Goal: Communication & Community: Participate in discussion

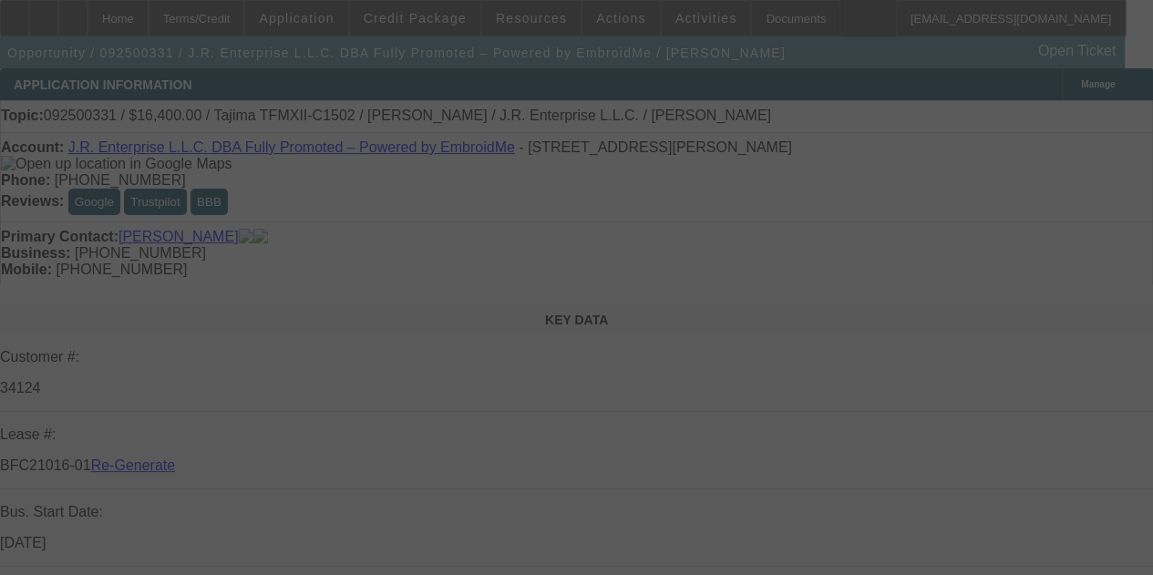
select select "3"
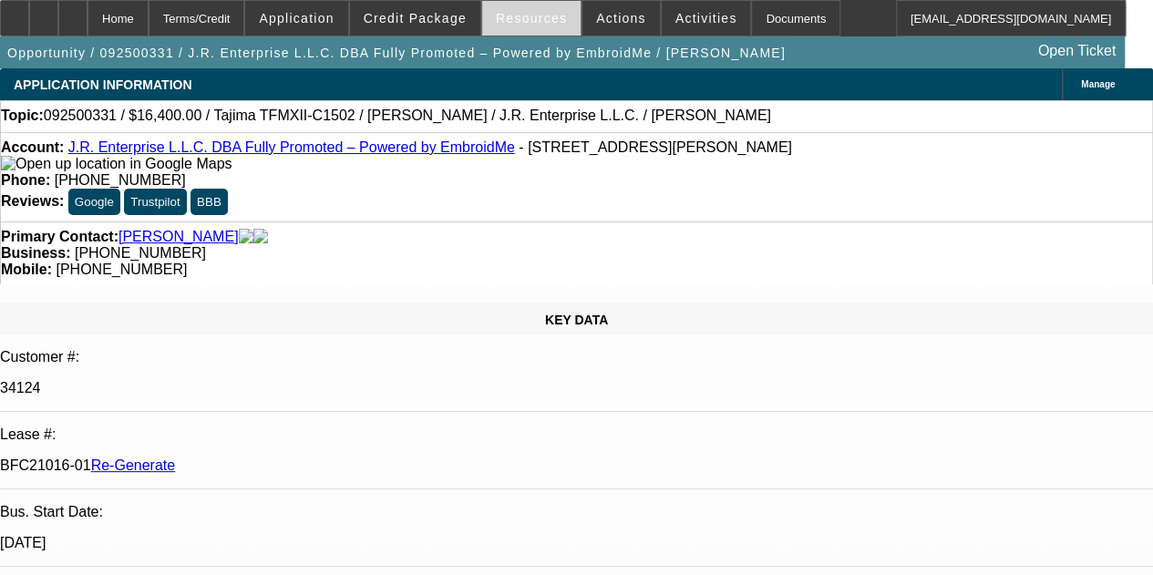
select select "0"
select select "2"
select select "0"
select select "1"
select select "2"
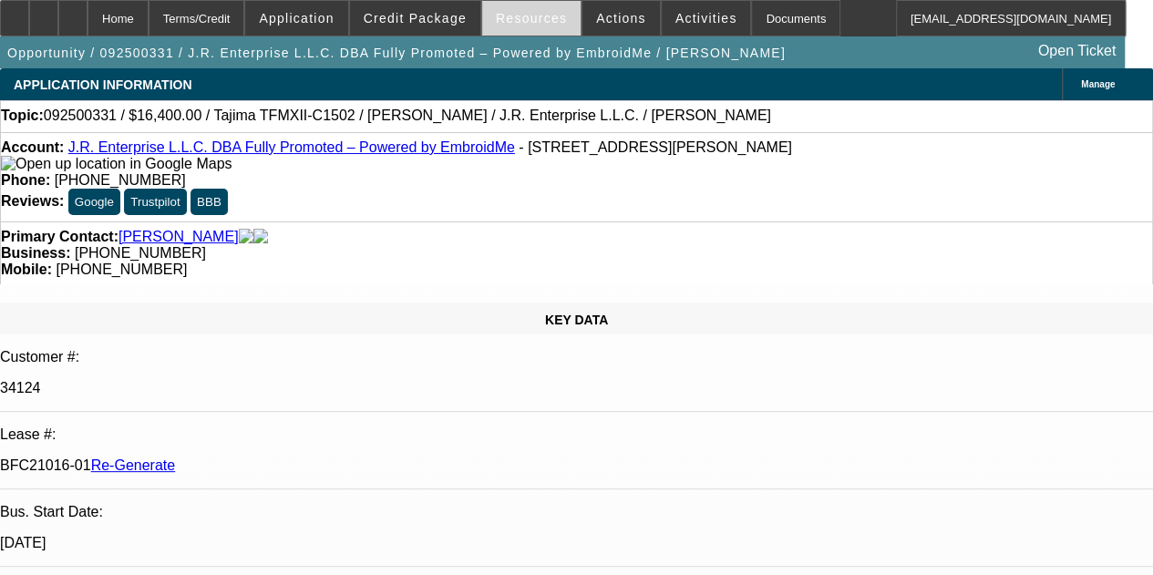
select select "6"
click at [531, 19] on span "Resources" at bounding box center [531, 18] width 71 height 15
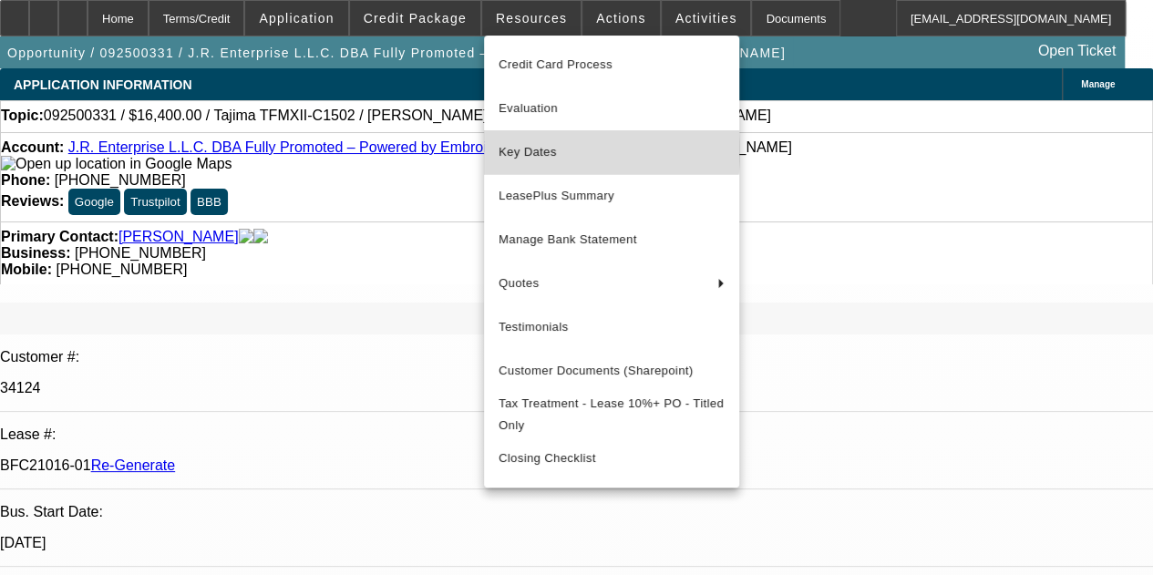
click at [536, 152] on span "Key Dates" at bounding box center [612, 152] width 226 height 22
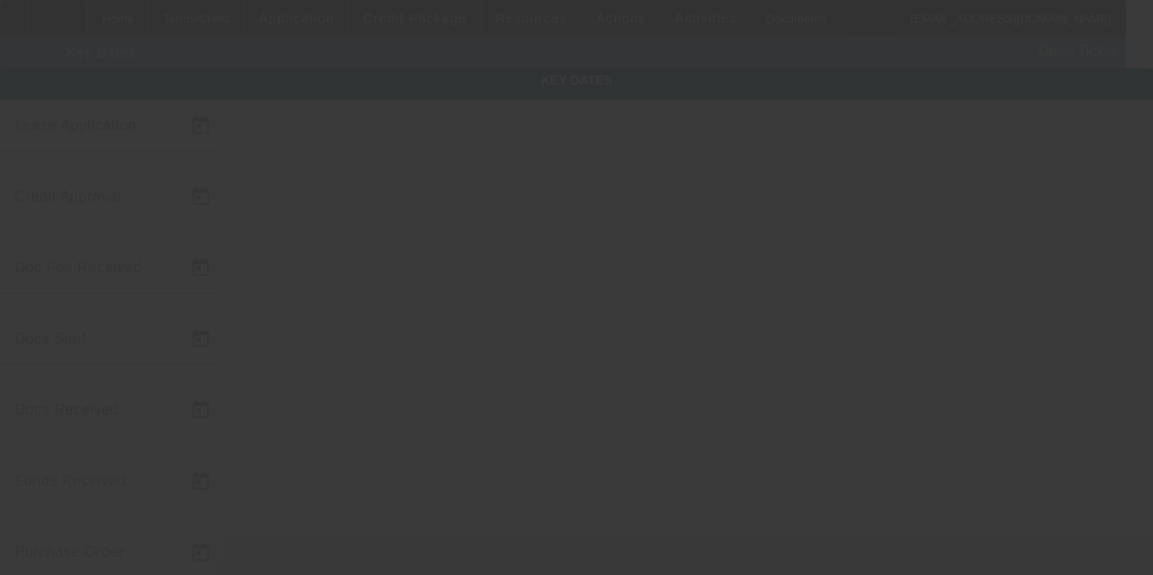
type input "9/16/2025"
type input "9/18/2025"
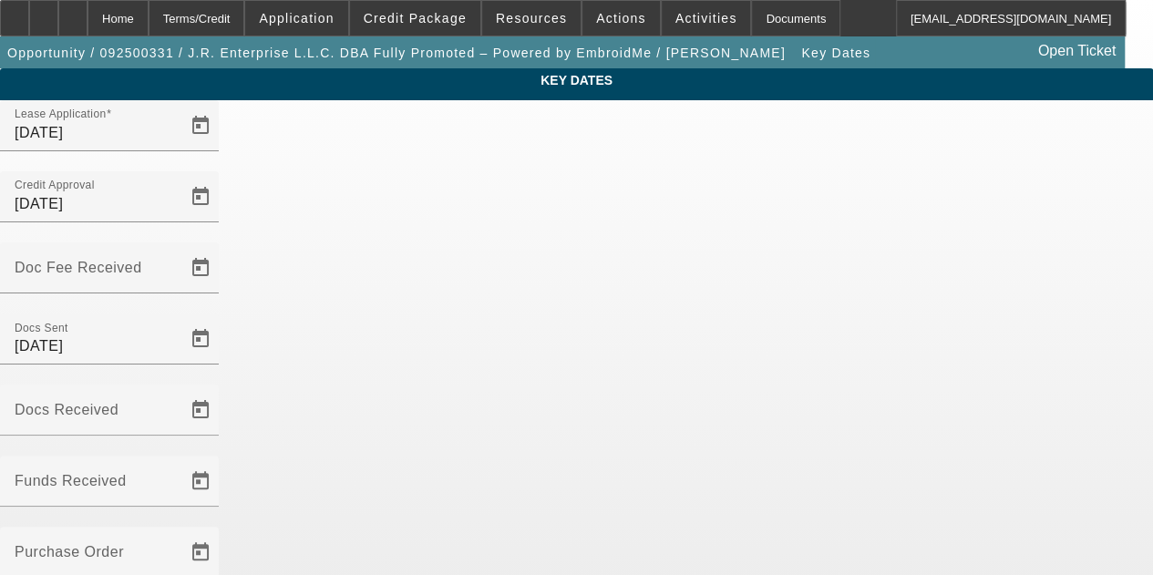
click at [535, 150] on div at bounding box center [576, 287] width 1153 height 575
click at [222, 246] on span "Open calendar" at bounding box center [201, 268] width 44 height 44
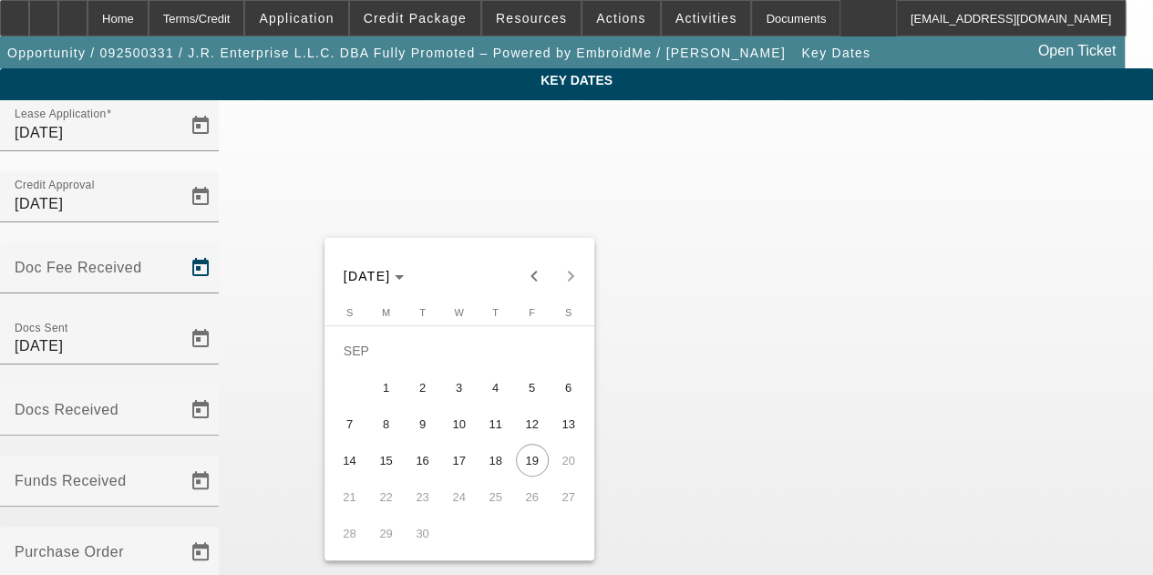
click at [487, 456] on span "18" at bounding box center [496, 460] width 33 height 33
type input "9/18/2025"
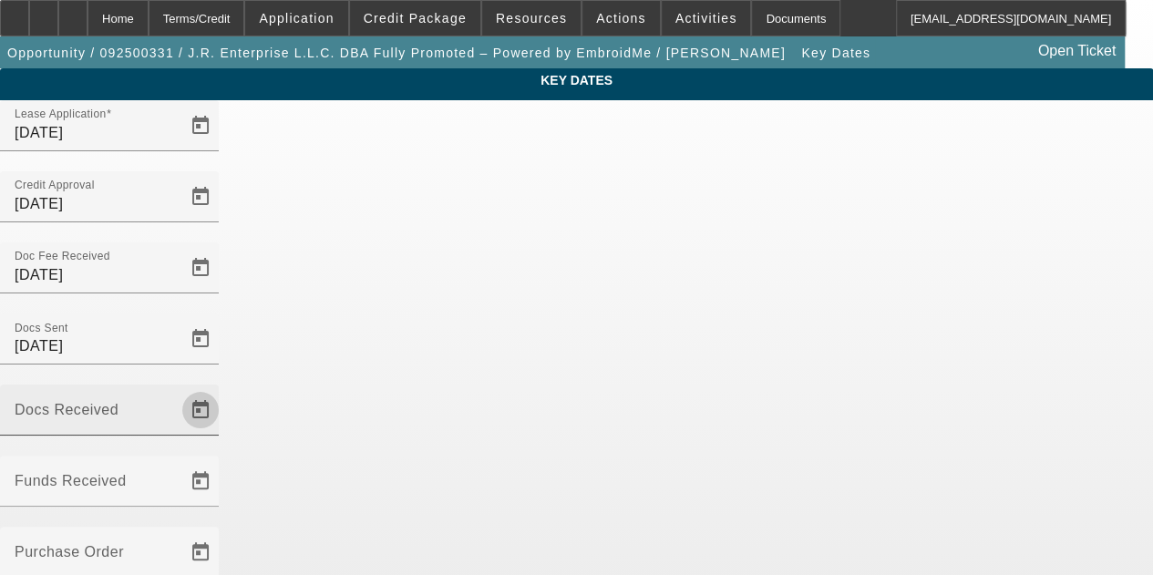
click at [222, 388] on span "Open calendar" at bounding box center [201, 410] width 44 height 44
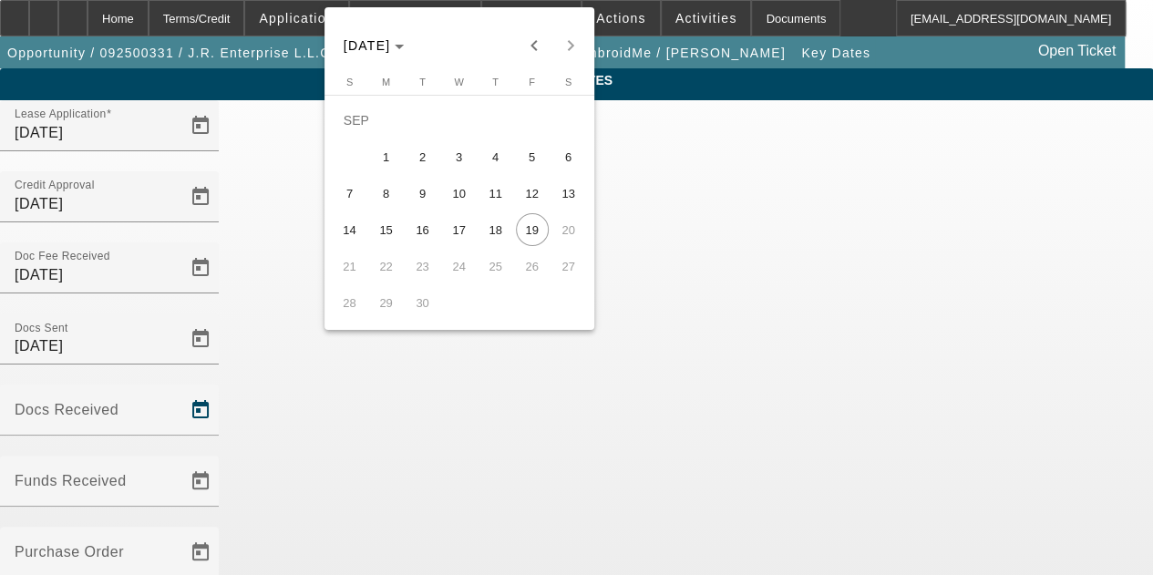
click at [500, 222] on button "18" at bounding box center [496, 229] width 36 height 36
type input "9/18/2025"
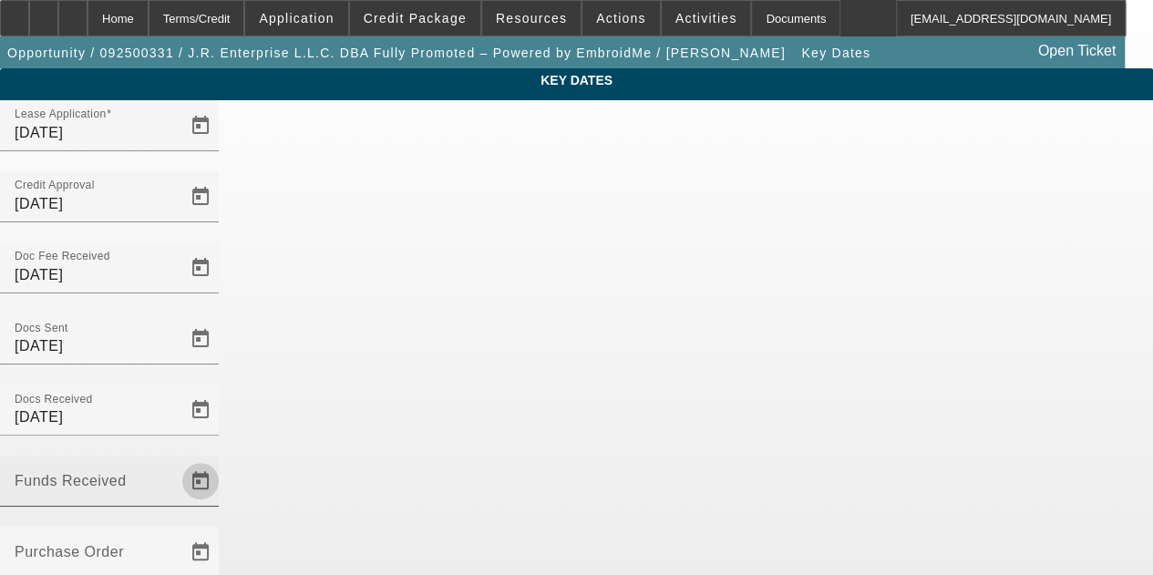
click at [222, 459] on span "Open calendar" at bounding box center [201, 481] width 44 height 44
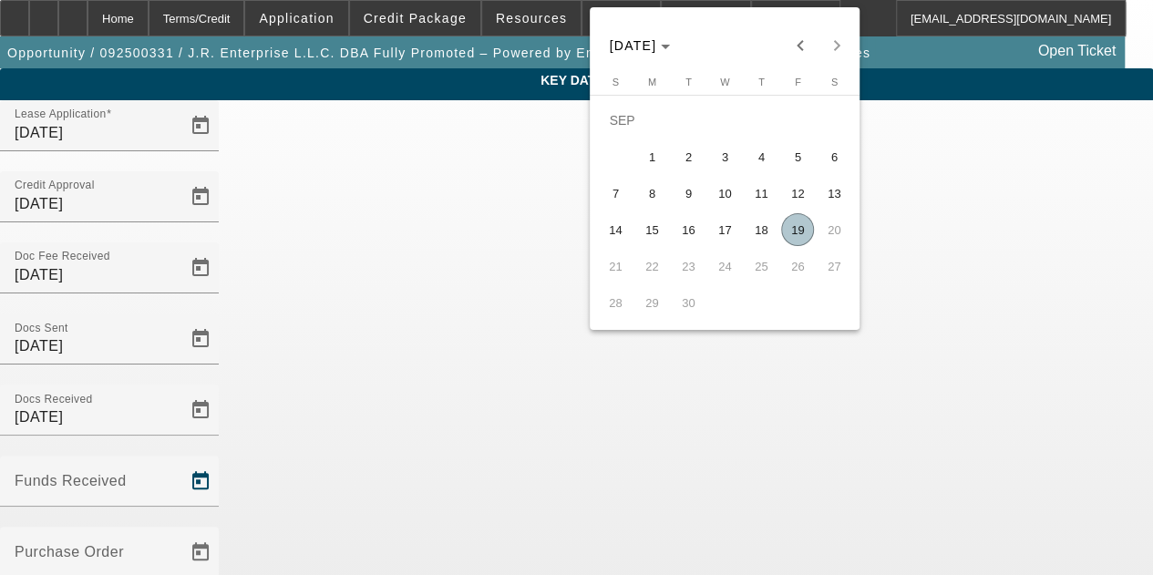
click at [797, 231] on span "19" at bounding box center [797, 229] width 33 height 33
type input "9/19/2025"
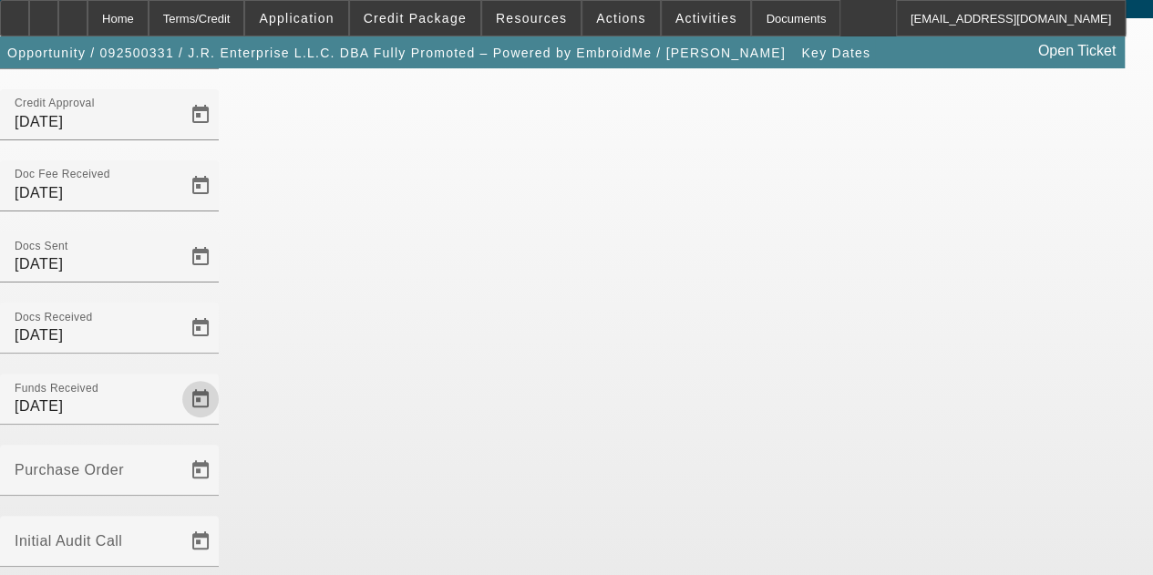
scroll to position [113, 0]
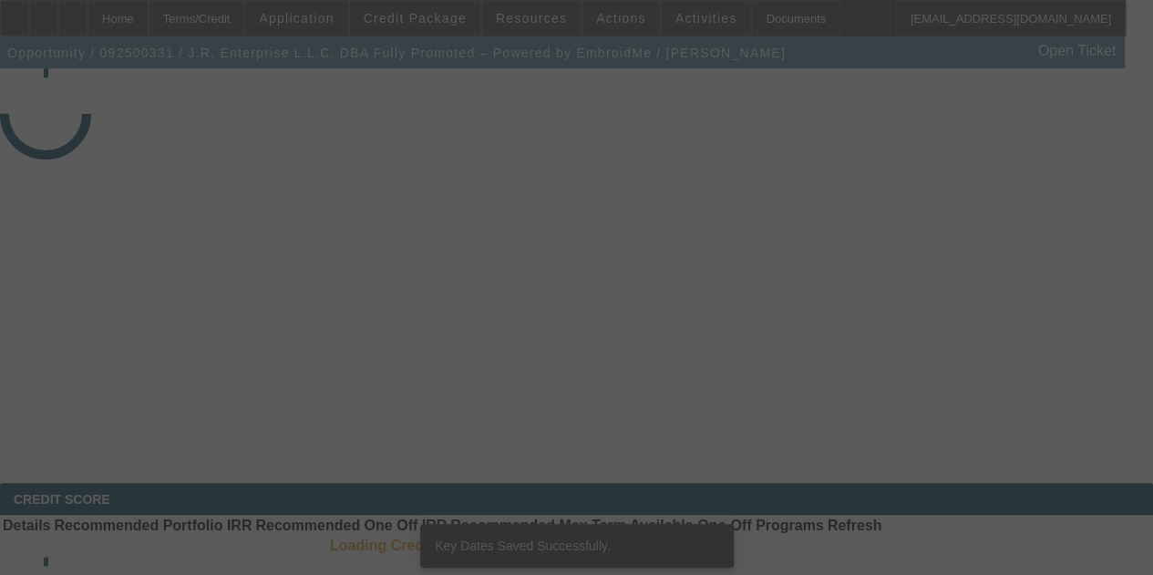
select select "3"
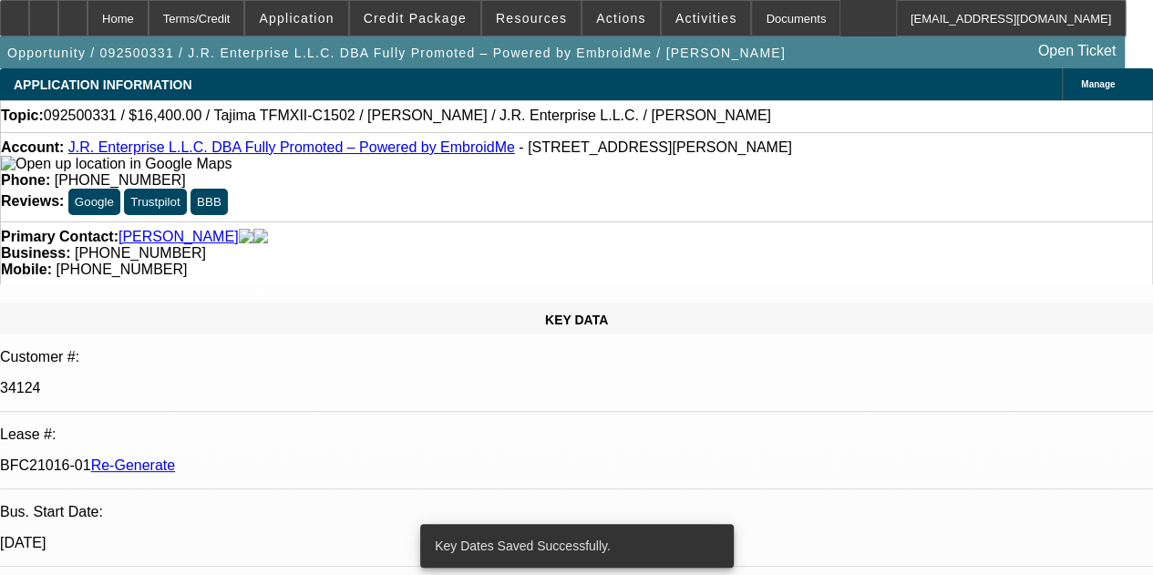
select select "0"
select select "2"
select select "0"
select select "6"
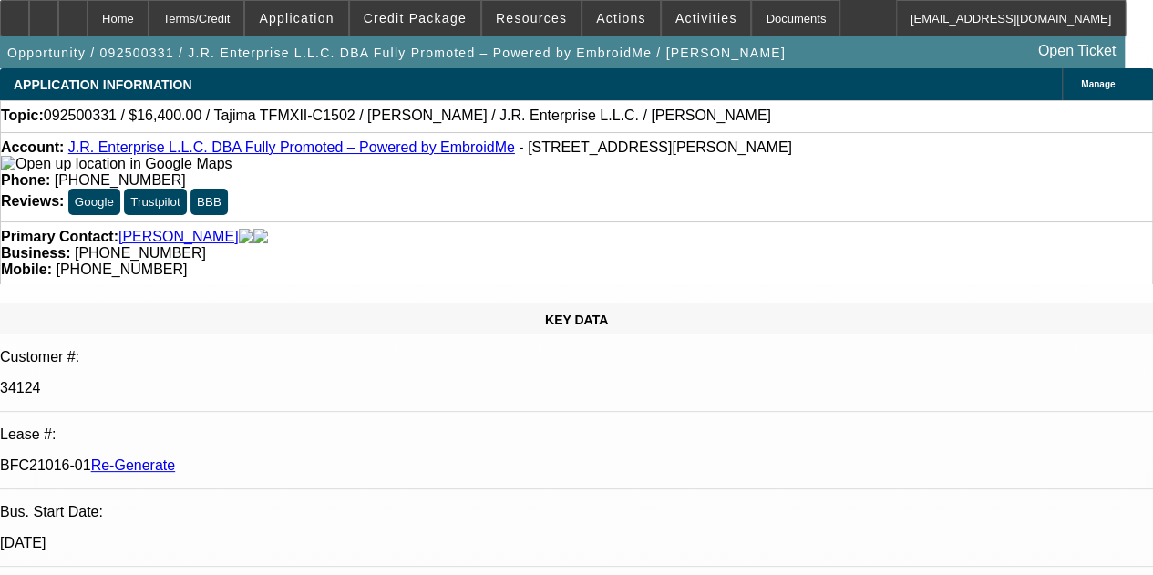
click at [751, 23] on div "Documents" at bounding box center [795, 18] width 89 height 36
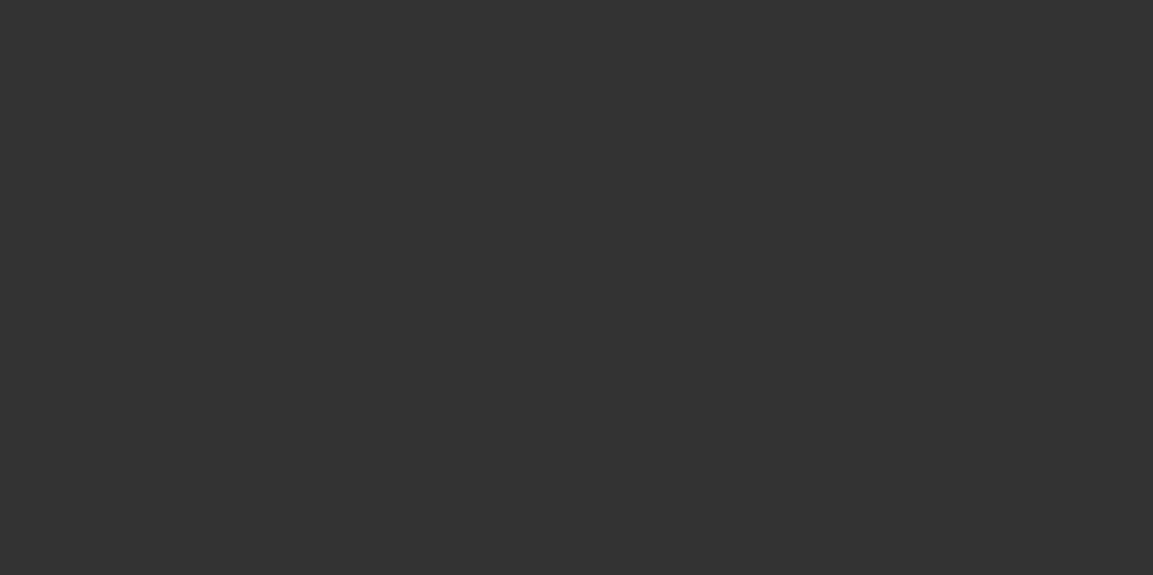
select select "3"
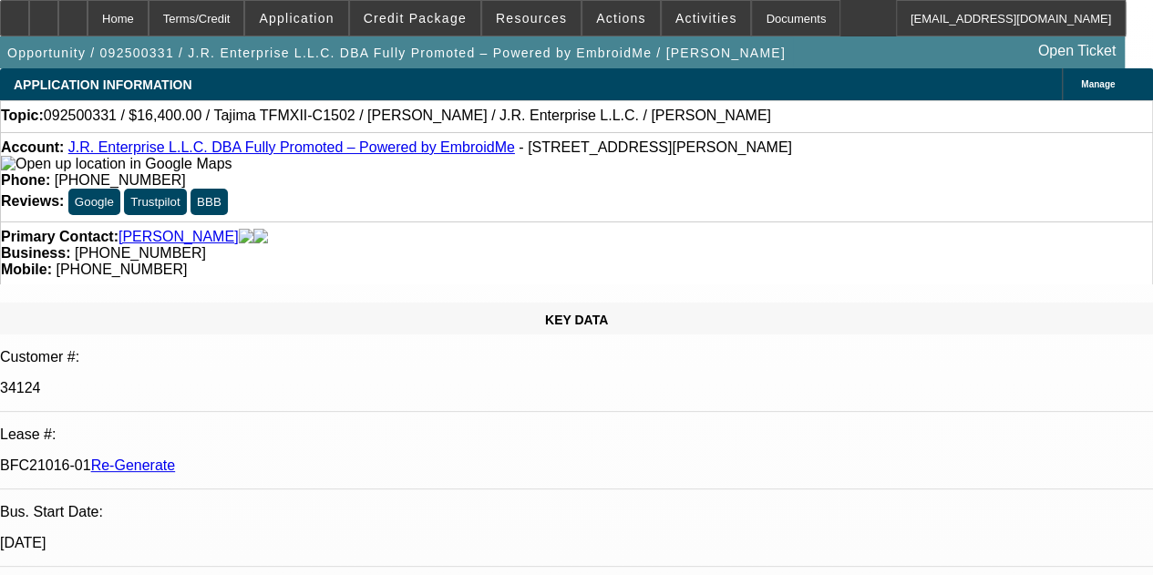
select select "0"
select select "2"
select select "0"
select select "6"
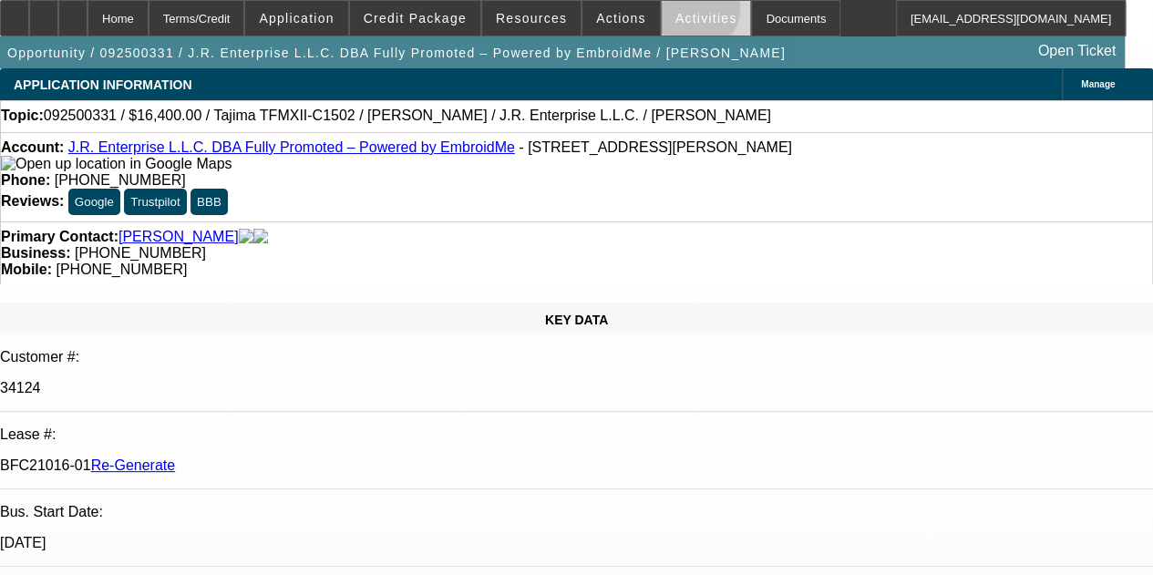
click at [676, 11] on span "Activities" at bounding box center [707, 18] width 62 height 15
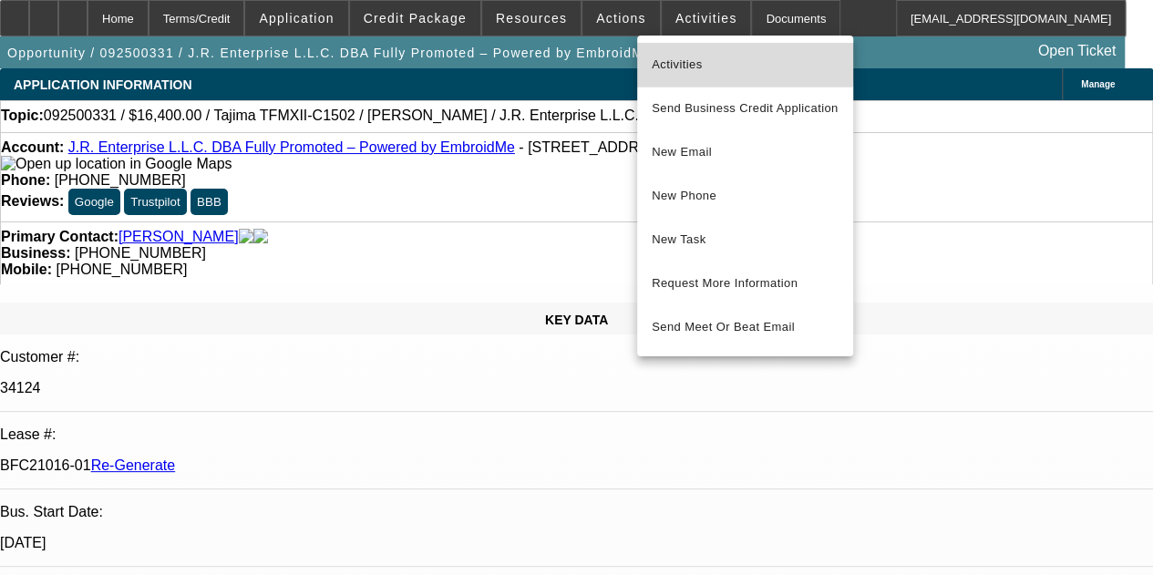
click at [679, 52] on button "Activities" at bounding box center [745, 65] width 216 height 44
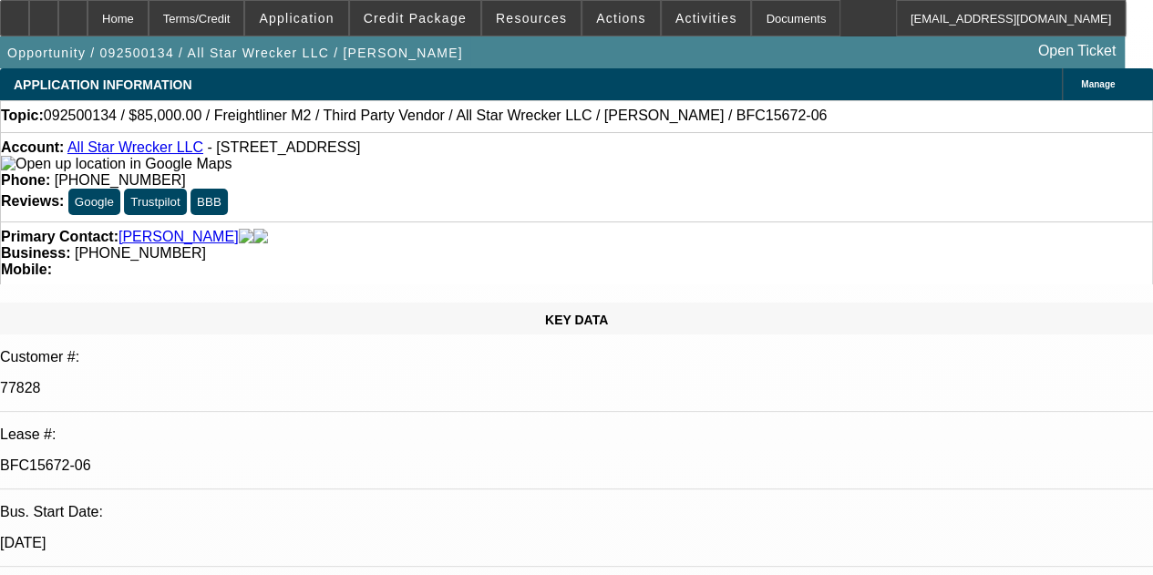
select select "0"
select select "2"
select select "0"
select select "6"
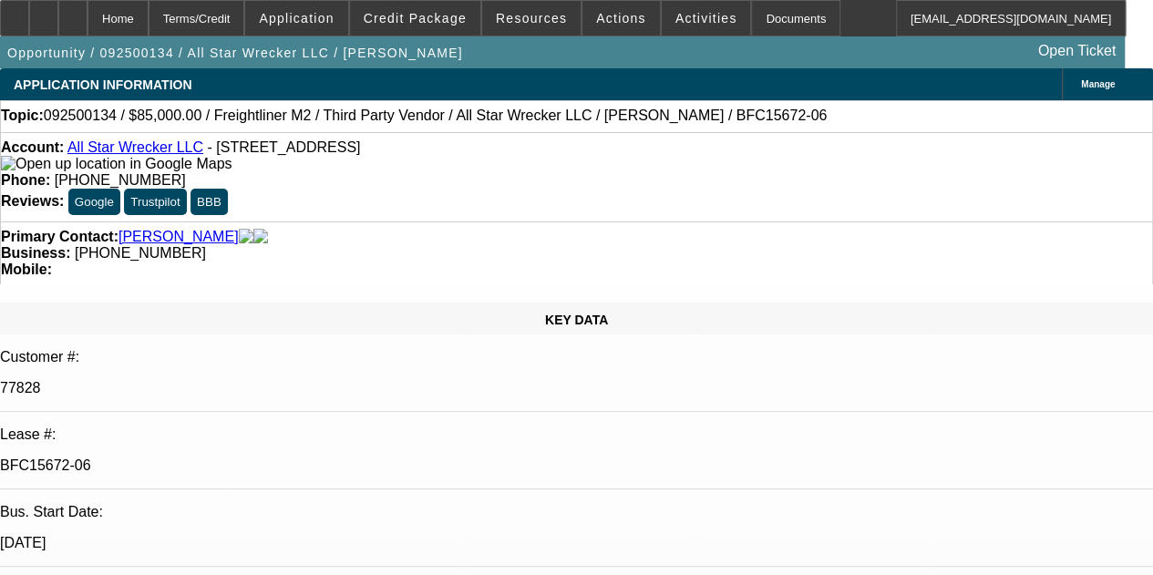
select select "0"
select select "2"
select select "0"
select select "6"
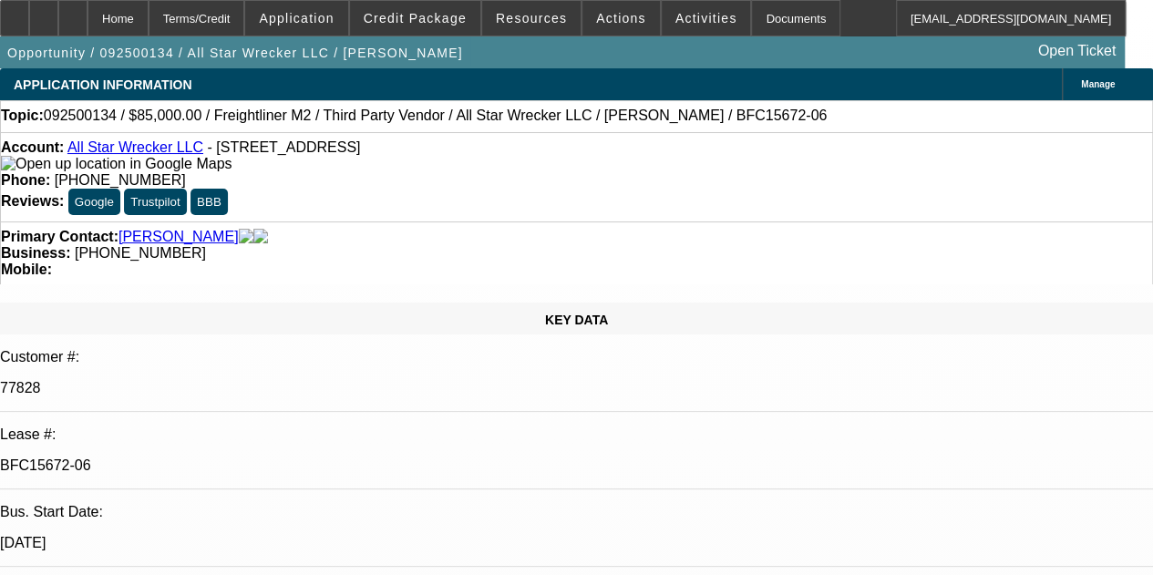
select select "0"
select select "2"
select select "0"
select select "6"
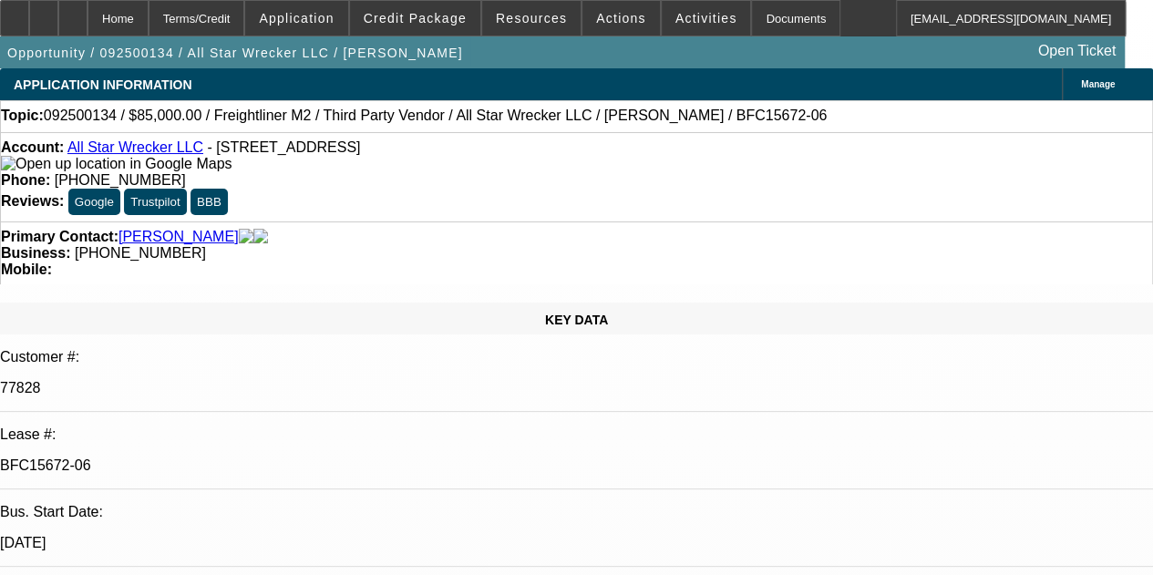
select select "0"
select select "6"
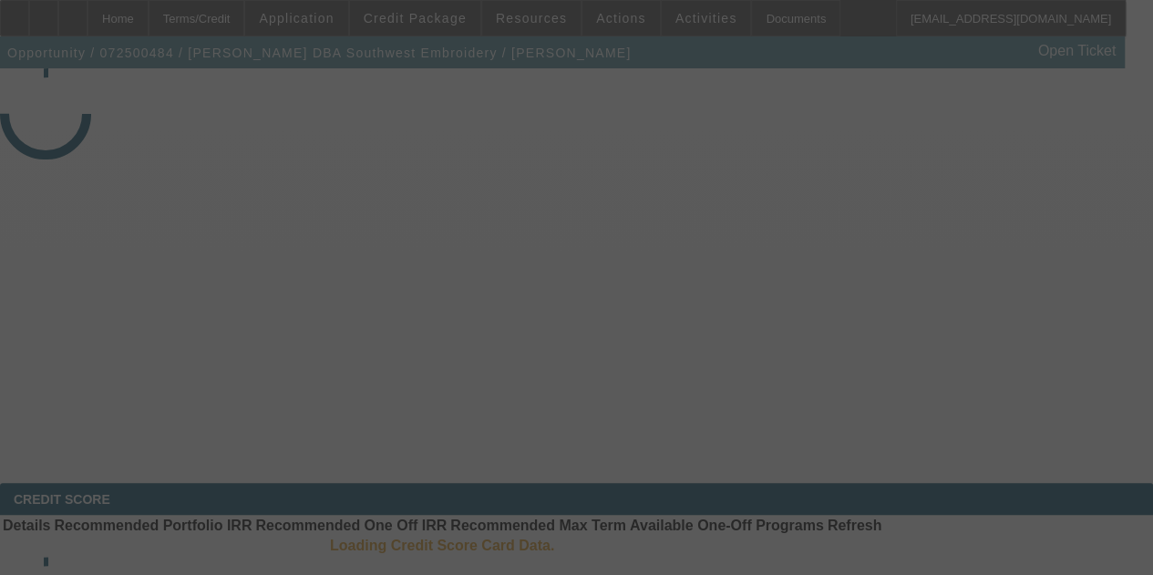
select select "3"
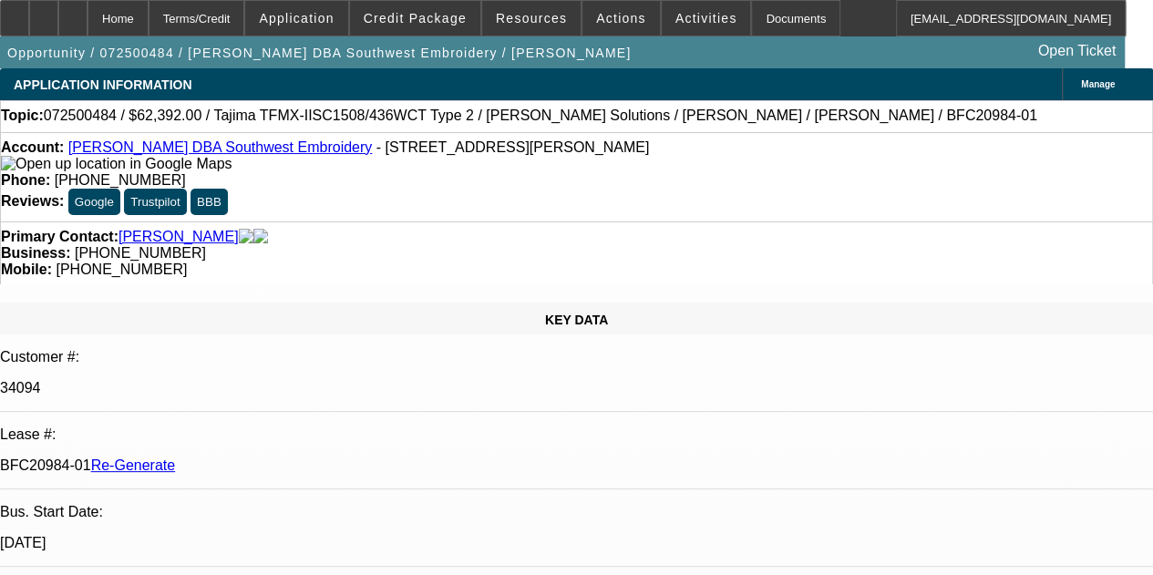
select select "0.2"
select select "2"
select select "0.1"
select select "4"
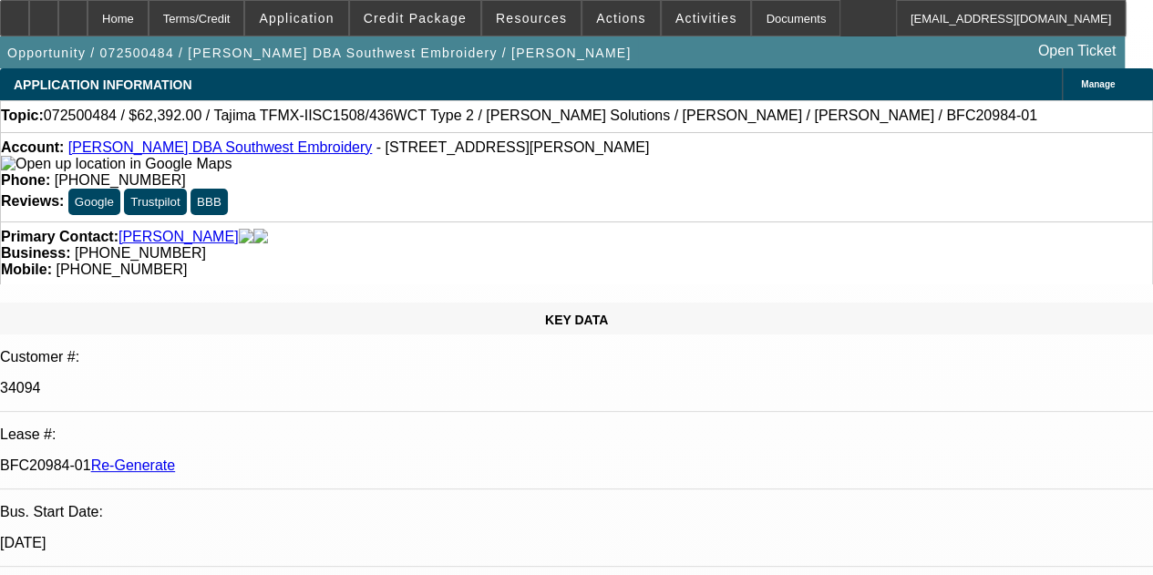
click at [73, 12] on icon at bounding box center [73, 12] width 0 height 0
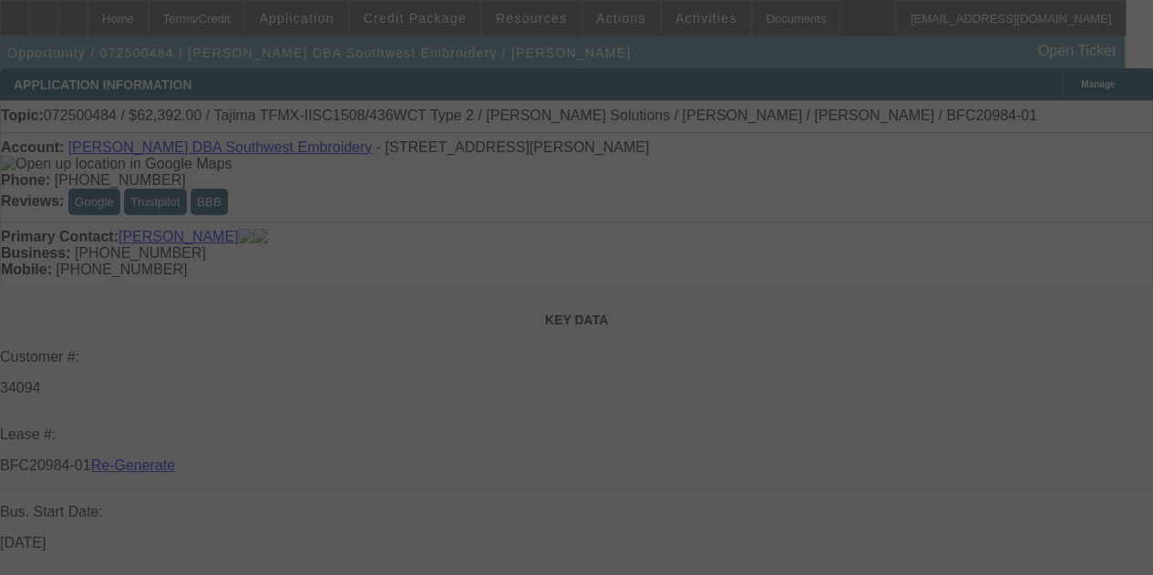
select select "3"
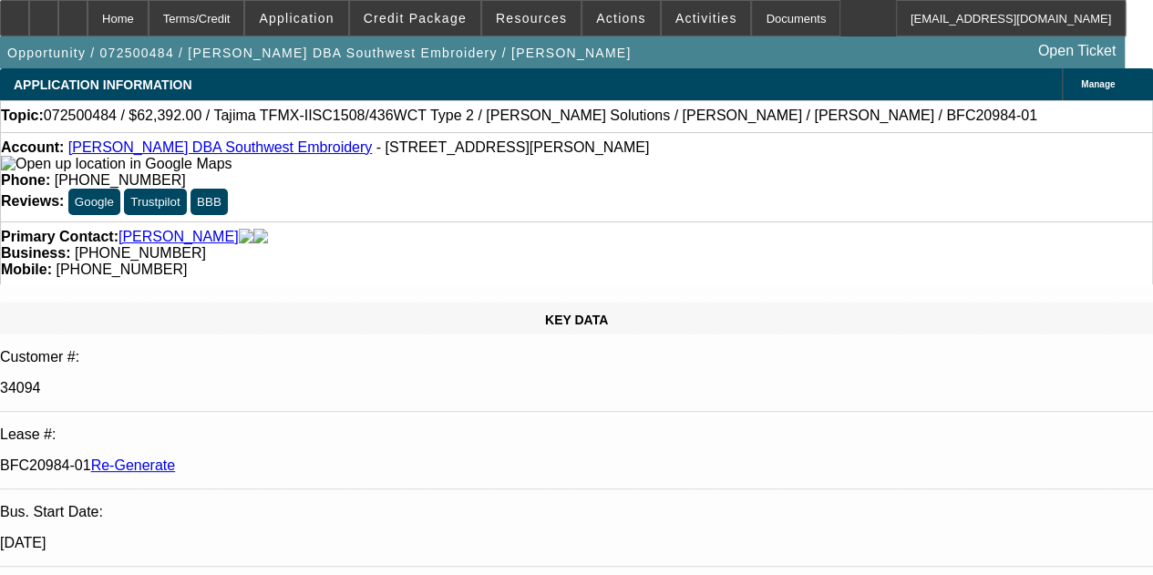
select select "0.2"
select select "2"
select select "0.1"
select select "4"
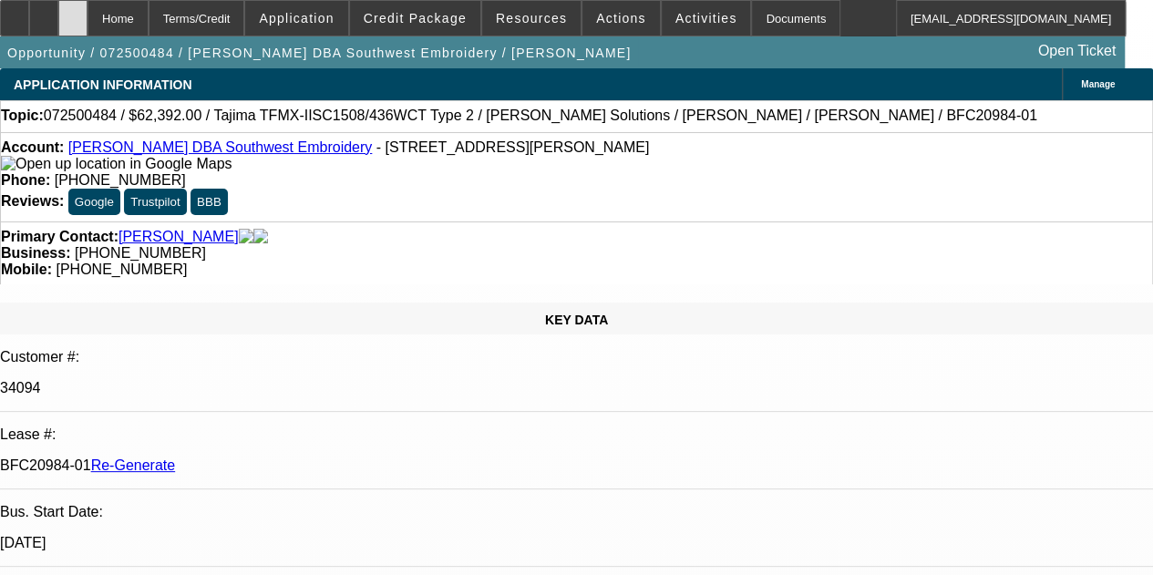
drag, startPoint x: 0, startPoint y: 0, endPoint x: 109, endPoint y: 15, distance: 110.5
click at [73, 12] on icon at bounding box center [73, 12] width 0 height 0
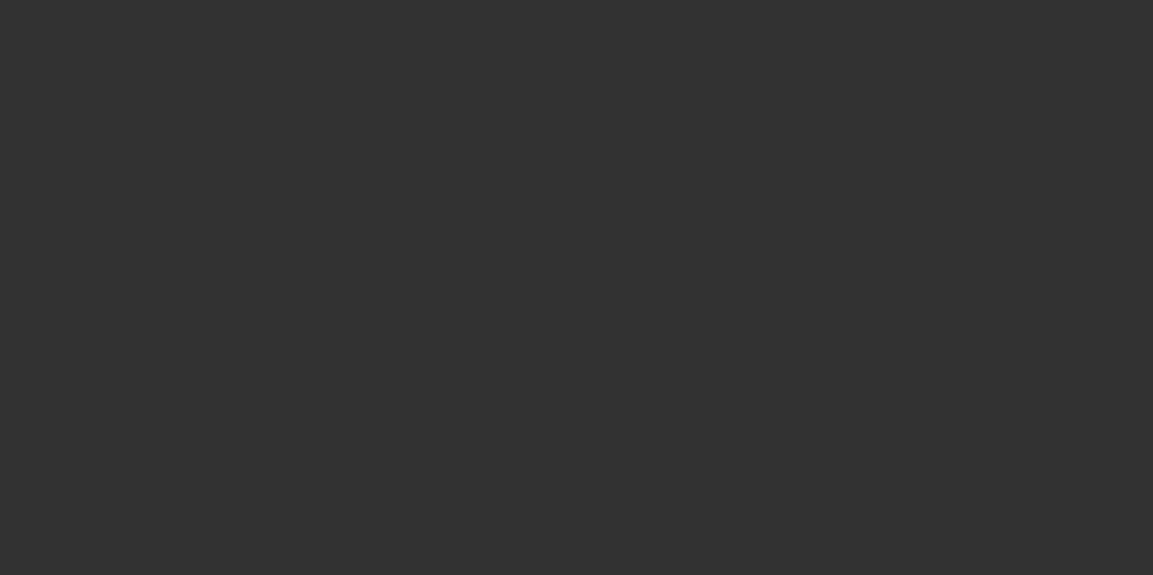
select select "3"
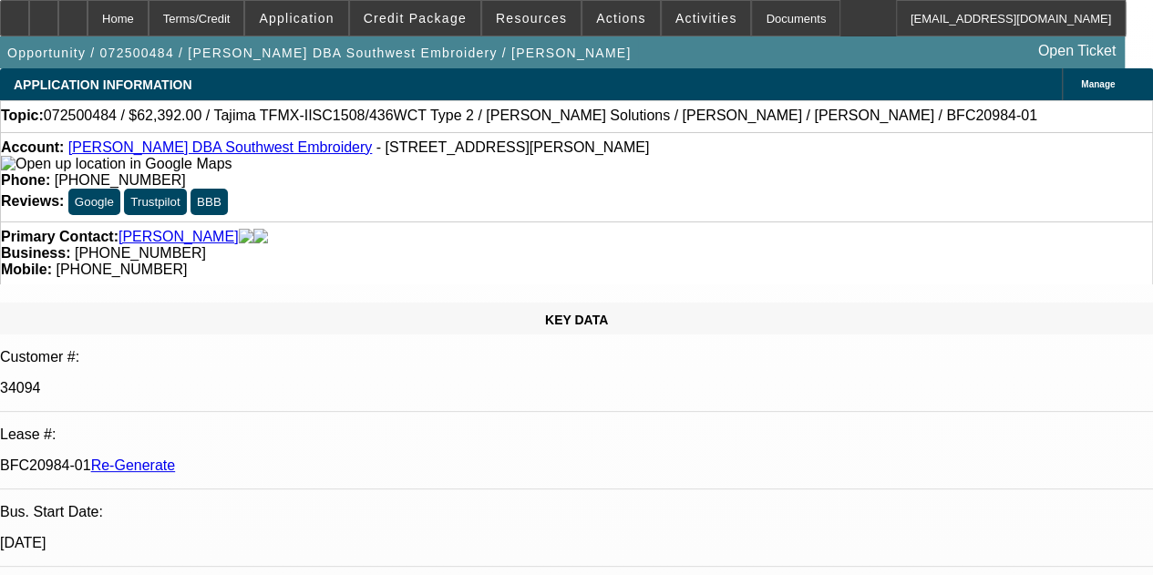
select select "0.2"
select select "2"
select select "0.1"
select select "4"
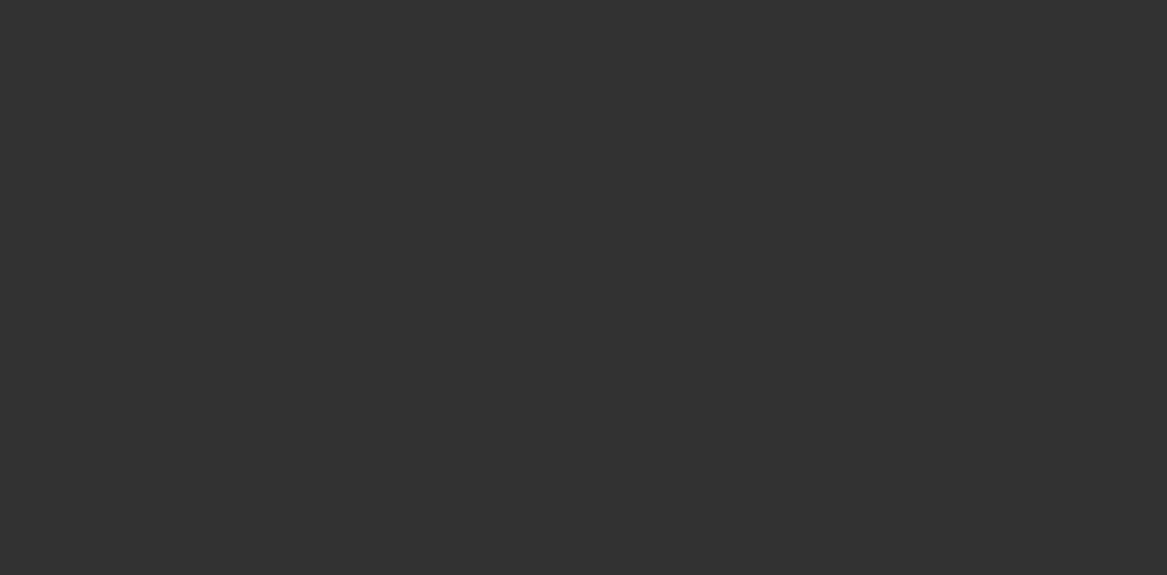
select select "3"
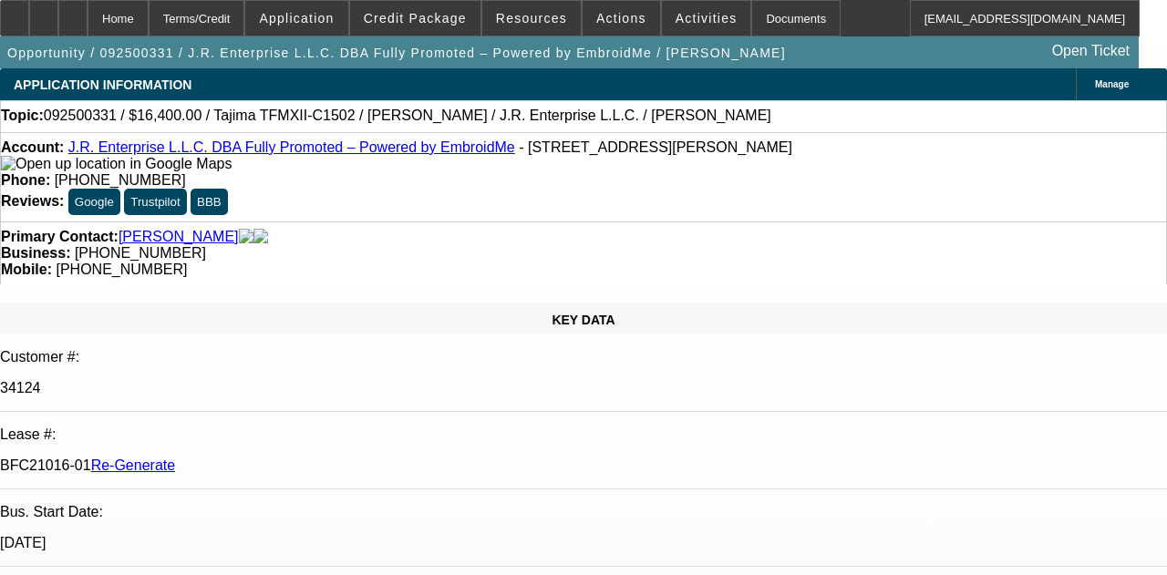
select select "0"
select select "2"
select select "0"
select select "6"
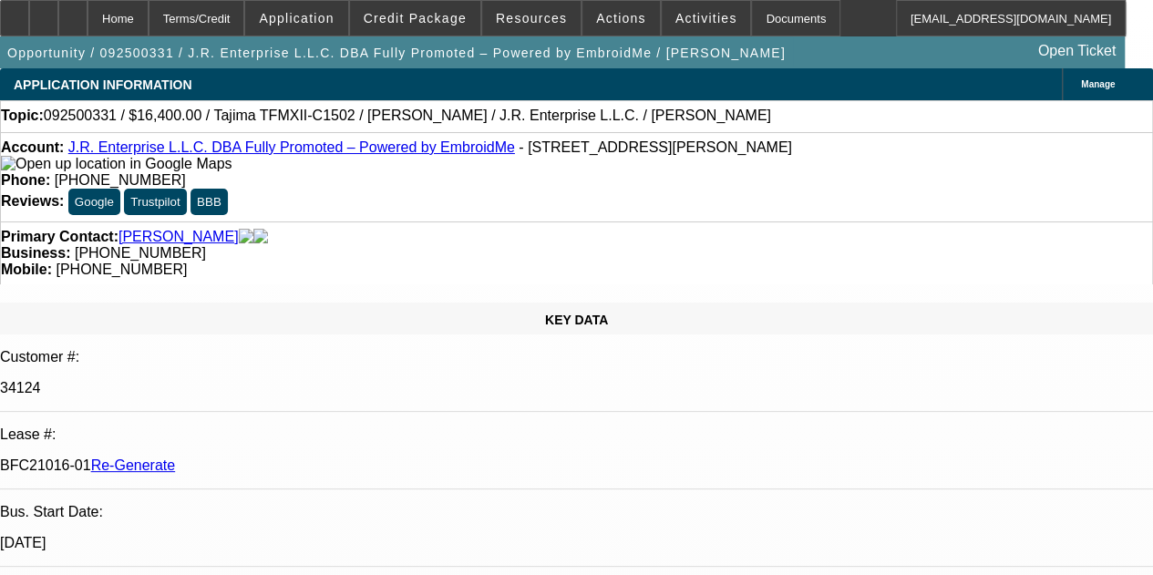
click at [88, 6] on div at bounding box center [72, 18] width 29 height 36
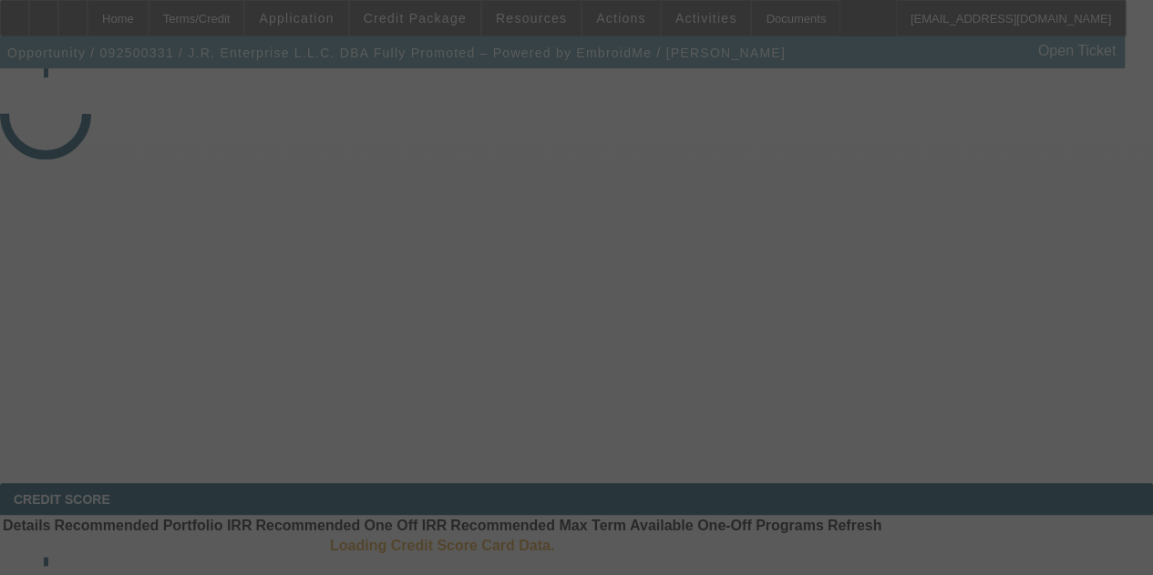
select select "3"
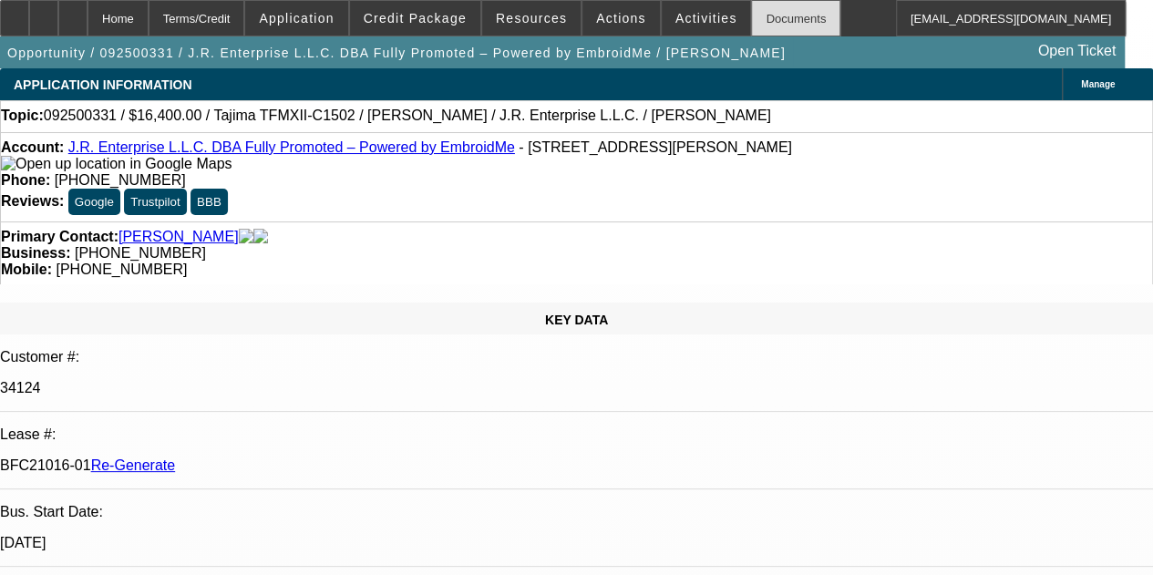
select select "0"
select select "2"
select select "0"
select select "6"
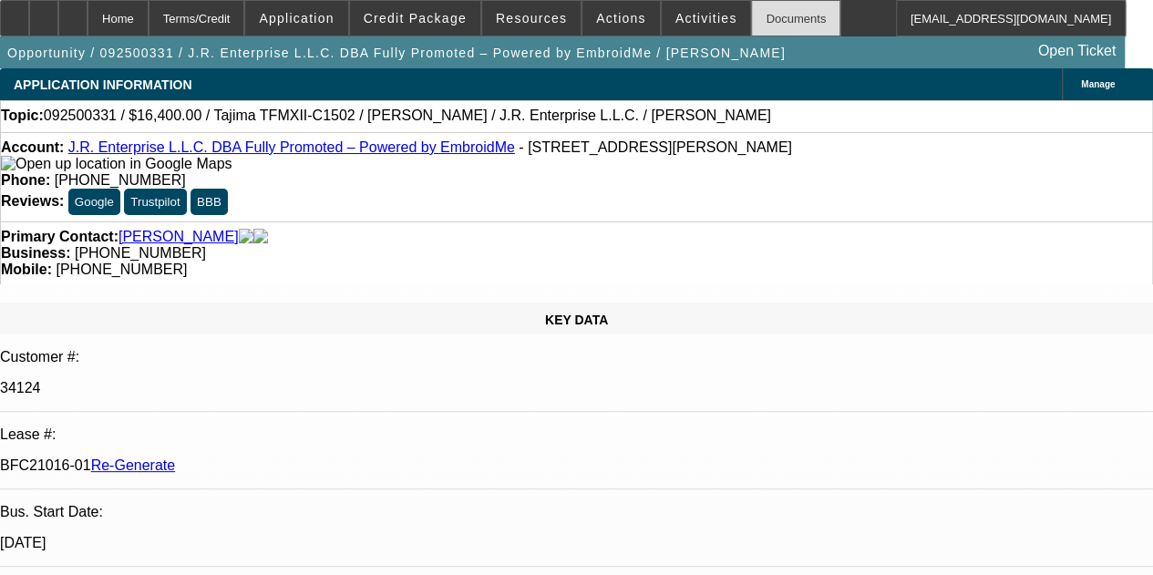
click at [751, 15] on div "Documents" at bounding box center [795, 18] width 89 height 36
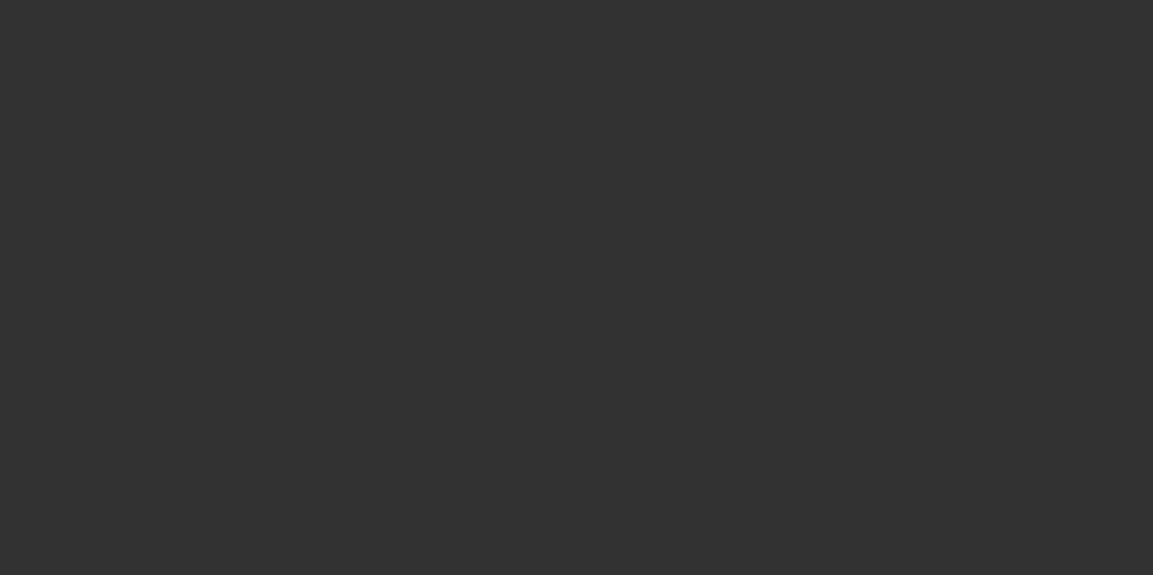
select select "3"
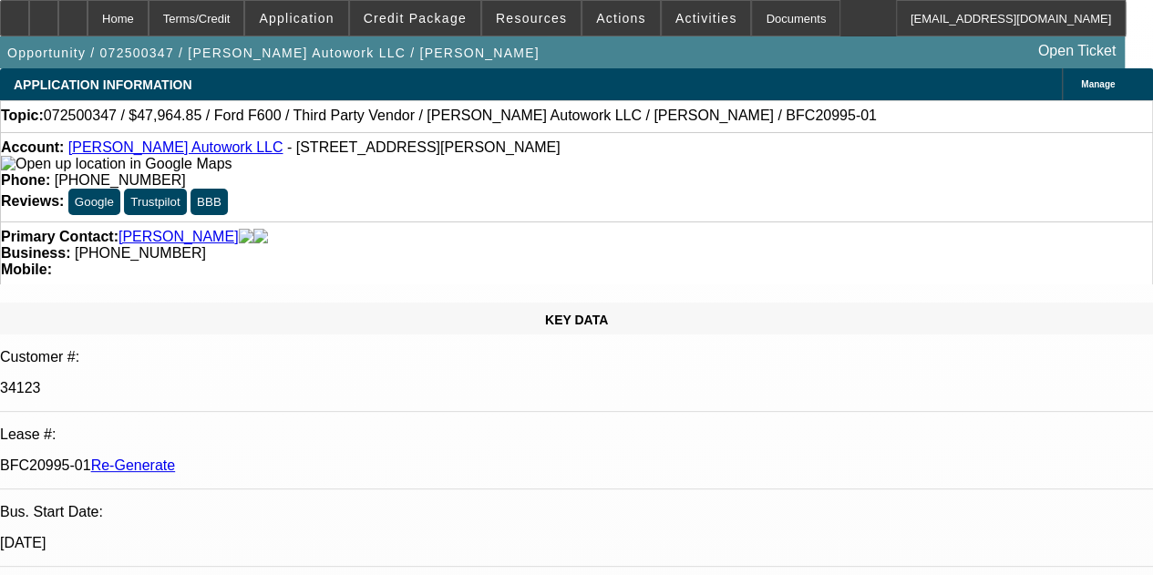
select select "0"
select select "2"
select select "0"
select select "6"
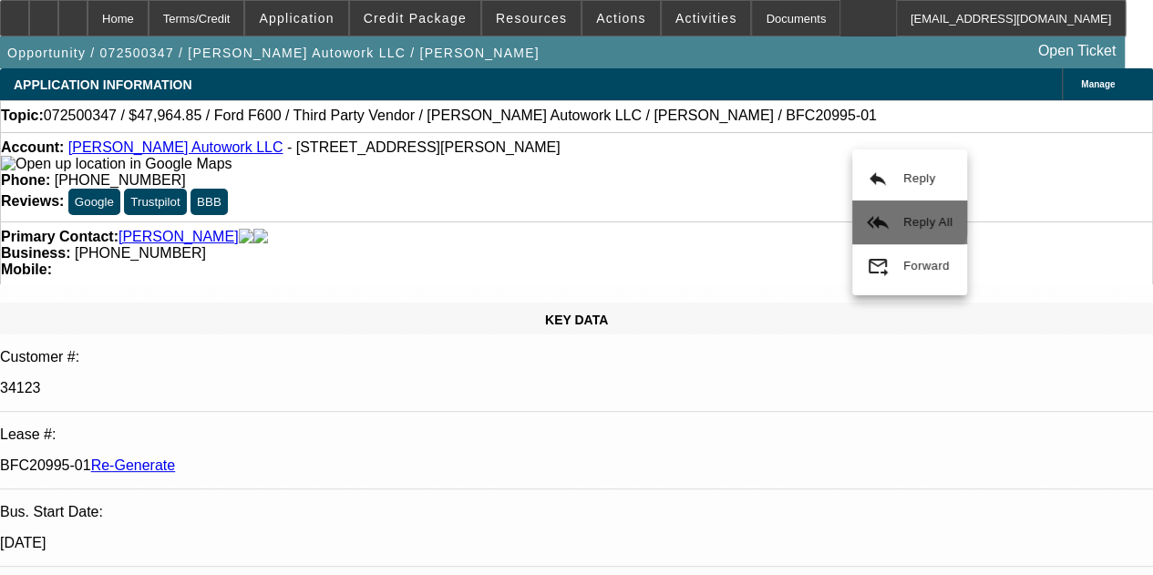
click at [888, 207] on button "reply_all Reply All" at bounding box center [909, 223] width 115 height 44
